Goal: Task Accomplishment & Management: Complete application form

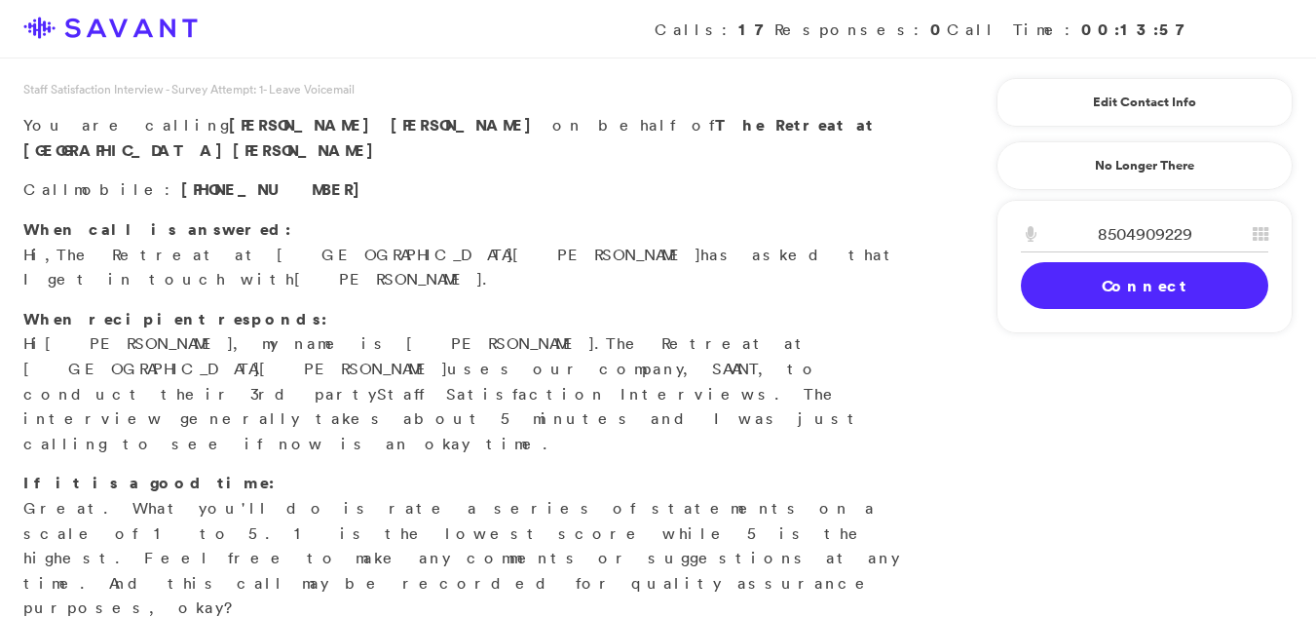
click at [1108, 289] on link "Connect" at bounding box center [1144, 285] width 247 height 47
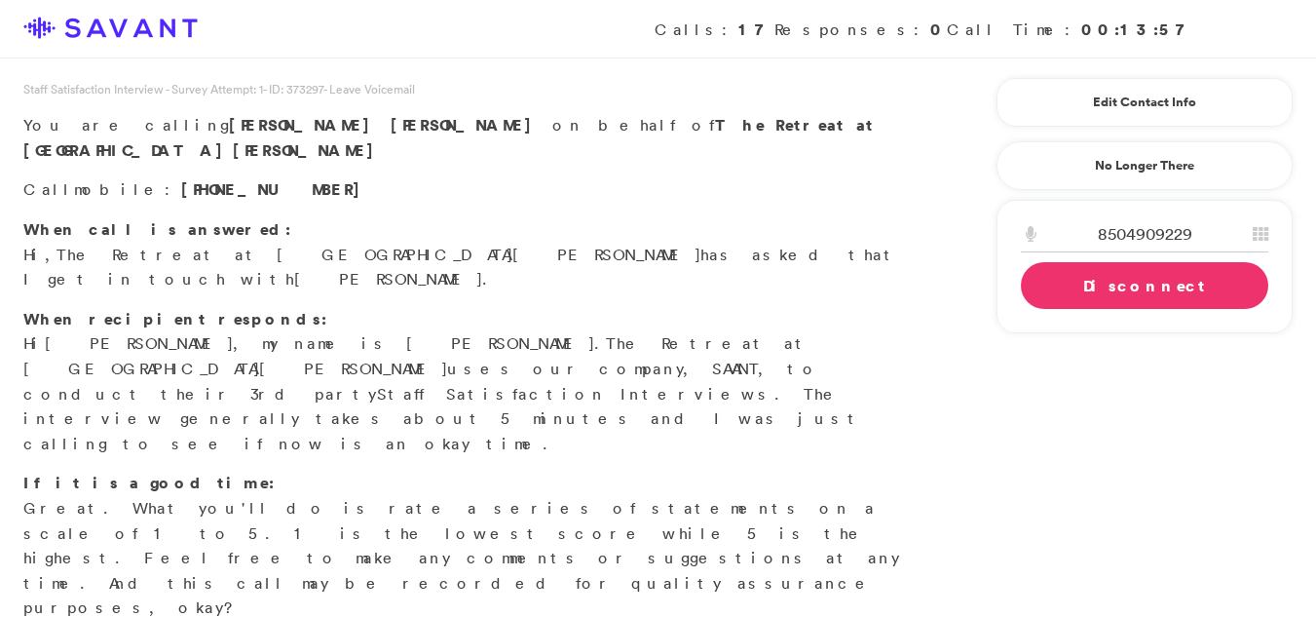
click at [1108, 289] on link "Disconnect" at bounding box center [1144, 285] width 247 height 47
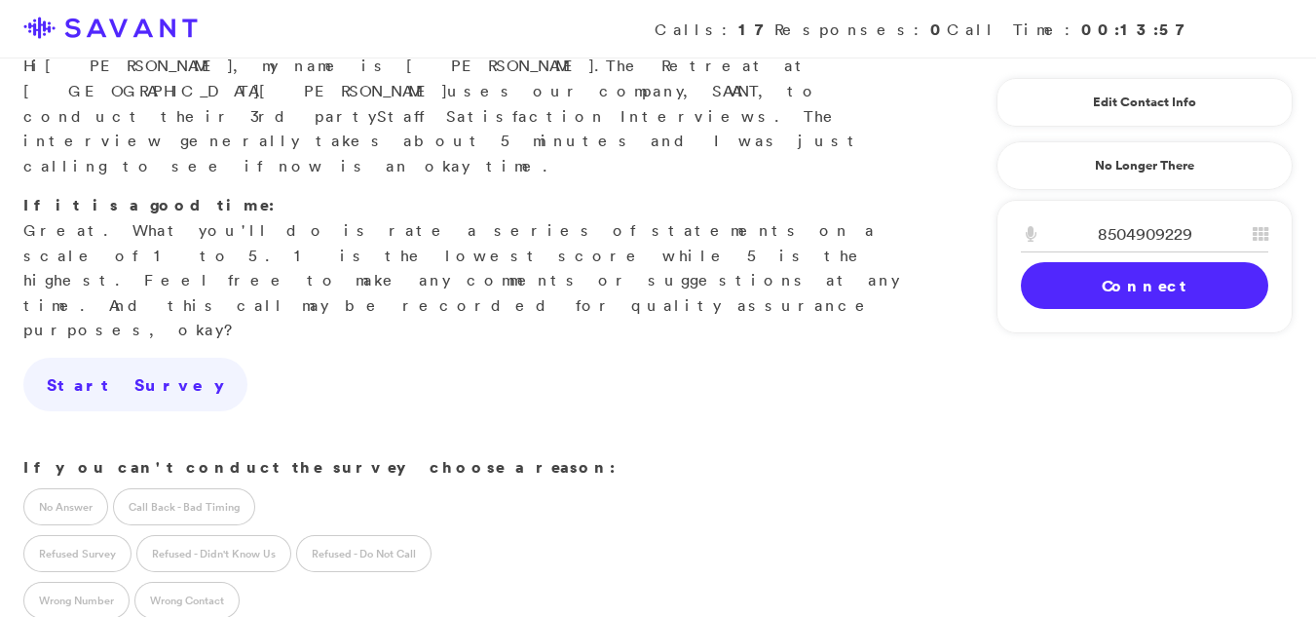
scroll to position [336, 0]
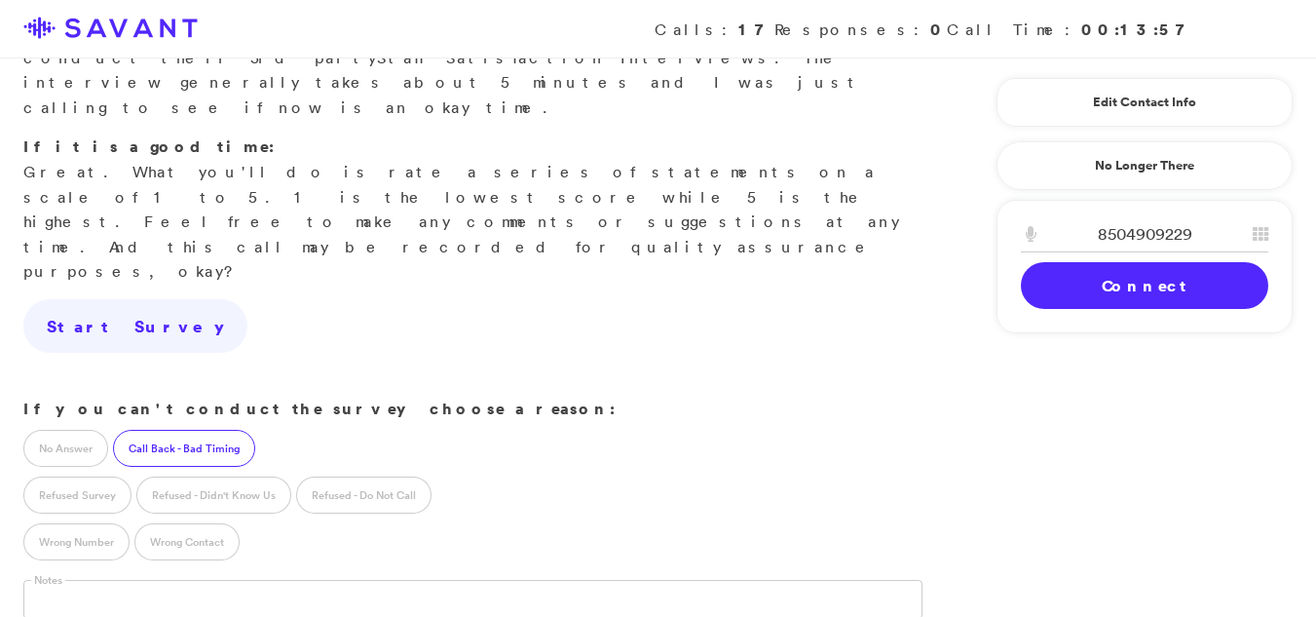
click at [168, 430] on label "Call Back - Bad Timing" at bounding box center [184, 448] width 142 height 37
click at [74, 580] on input "text" at bounding box center [157, 598] width 269 height 37
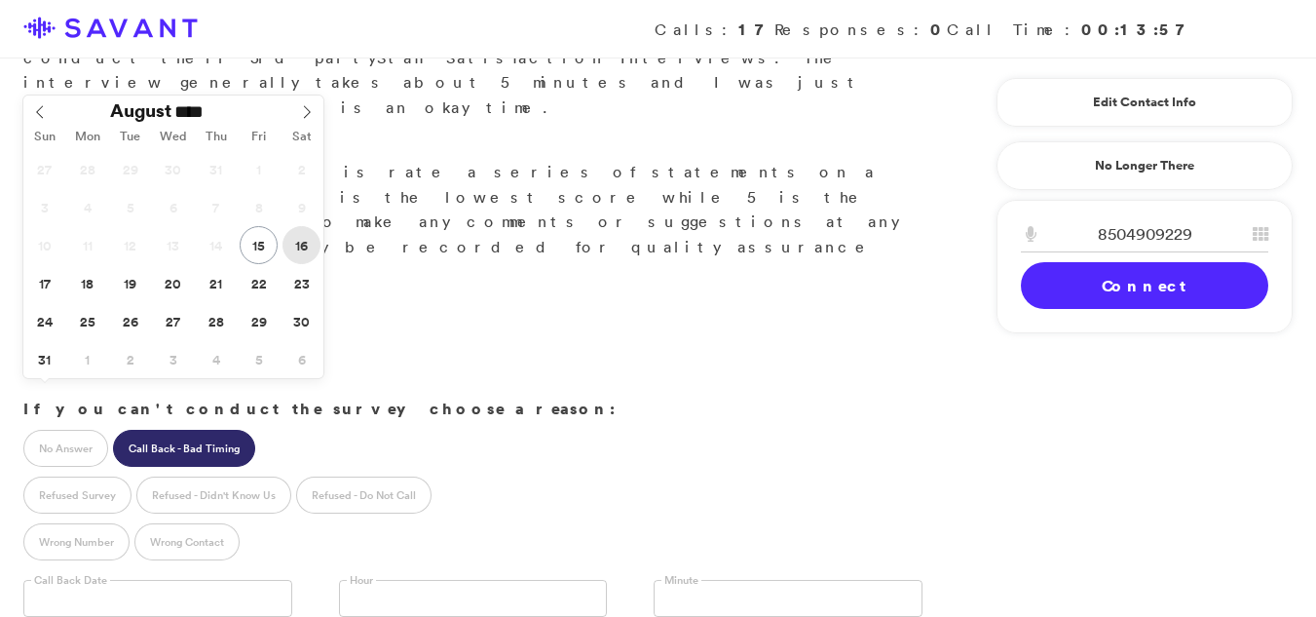
type input "**********"
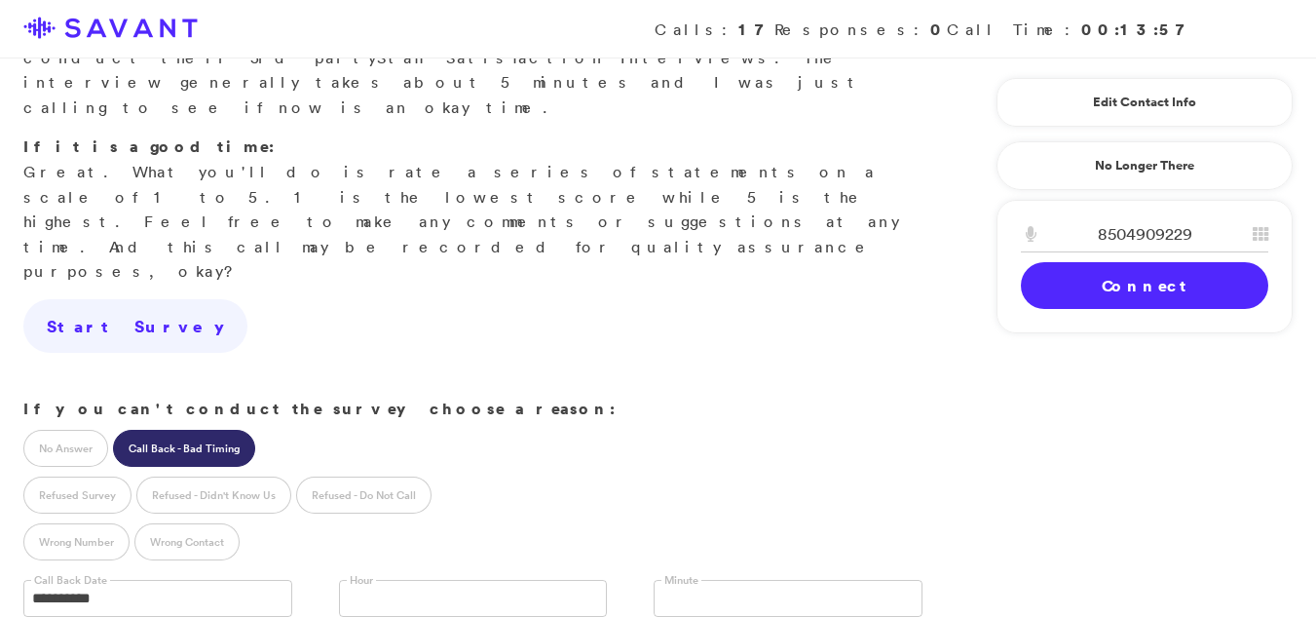
drag, startPoint x: 302, startPoint y: 246, endPoint x: 356, endPoint y: 358, distance: 124.2
click at [356, 422] on div "No Answer Call Back - Bad Timing Refused Survey Refused - Didn't Know Us Refuse…" at bounding box center [473, 492] width 946 height 140
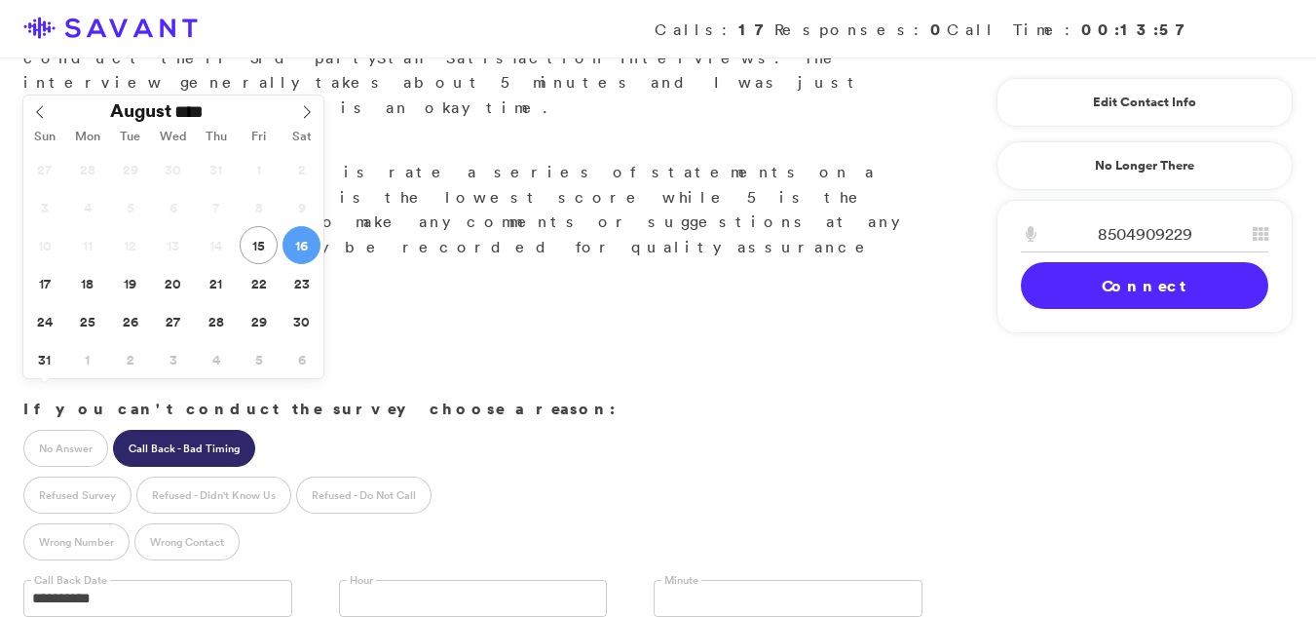
click at [75, 580] on input "**********" at bounding box center [157, 598] width 269 height 37
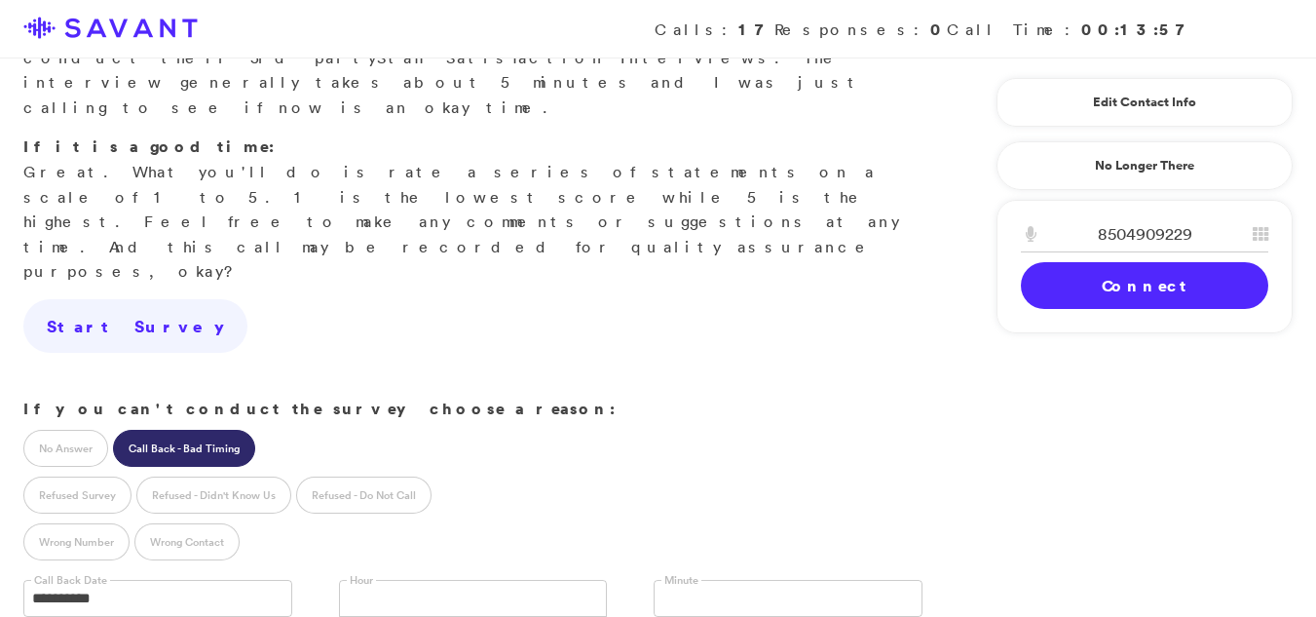
click at [399, 580] on link at bounding box center [473, 598] width 269 height 37
click at [756, 580] on link at bounding box center [788, 598] width 269 height 37
